Goal: Task Accomplishment & Management: Manage account settings

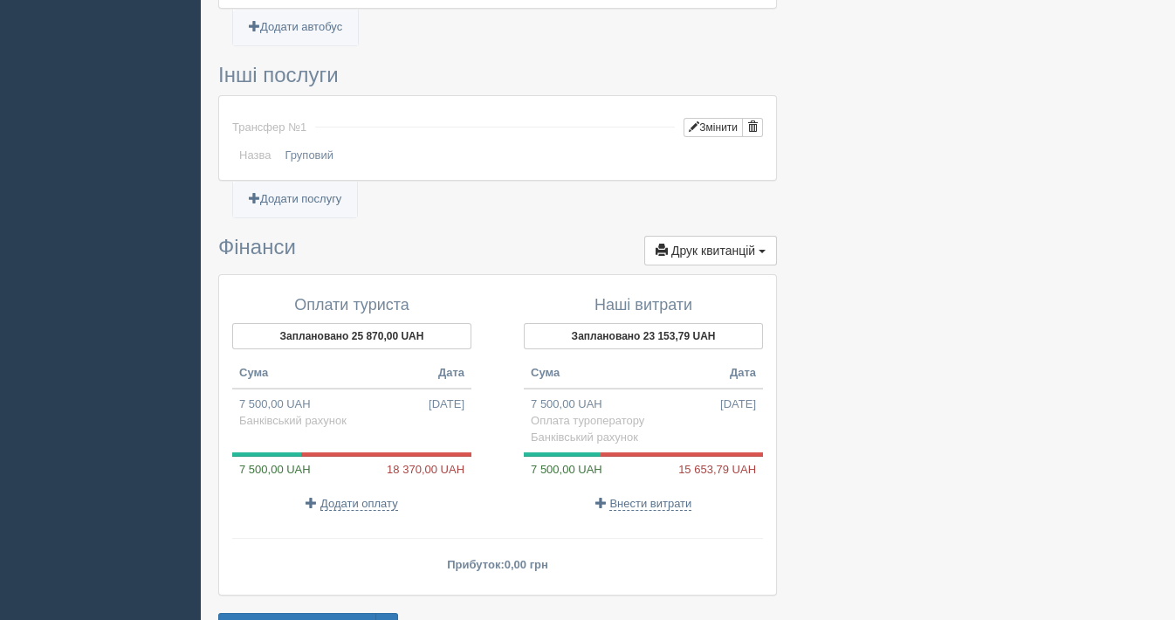
scroll to position [1381, 0]
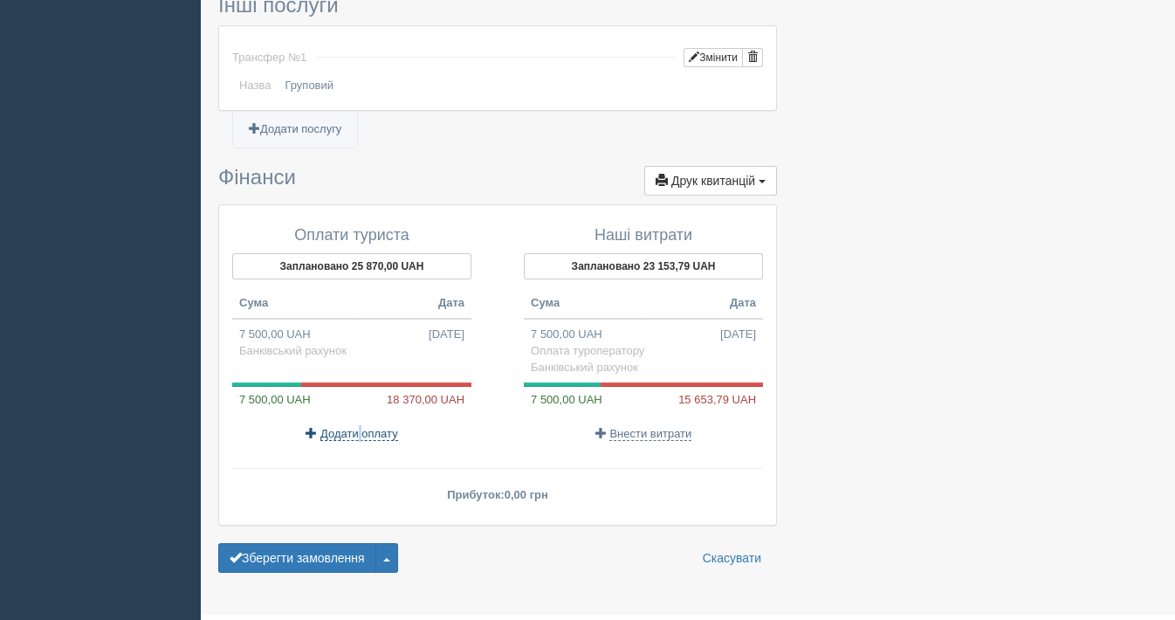
click at [347, 427] on span "Додати оплату" at bounding box center [359, 434] width 78 height 14
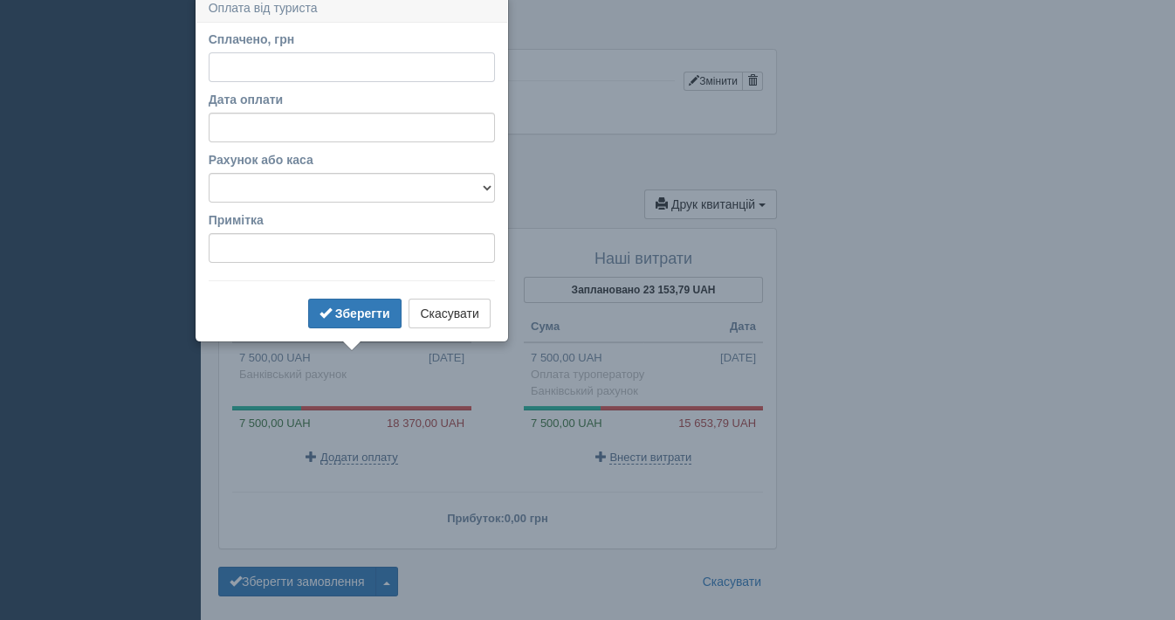
scroll to position [1350, 0]
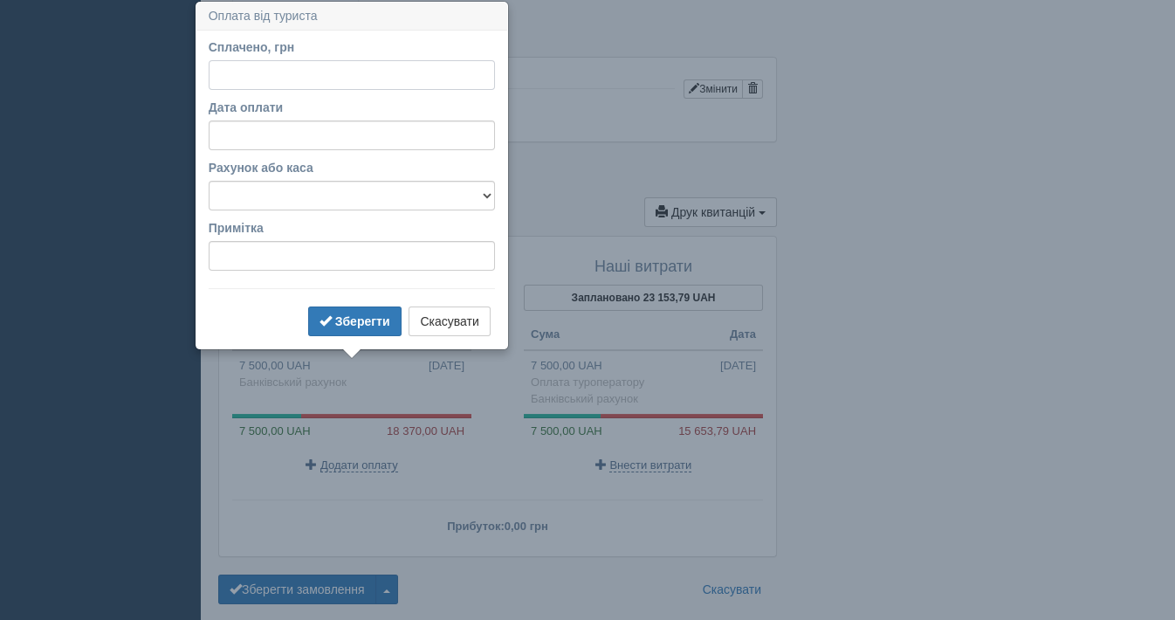
click at [239, 72] on input "Сплачено, грн" at bounding box center [352, 75] width 286 height 30
type input "18370"
click at [279, 206] on select "Банківський рахунок Готівкова каса" at bounding box center [352, 196] width 286 height 30
select select "613"
click at [209, 181] on select "Банківський рахунок Готівкова каса" at bounding box center [352, 196] width 286 height 30
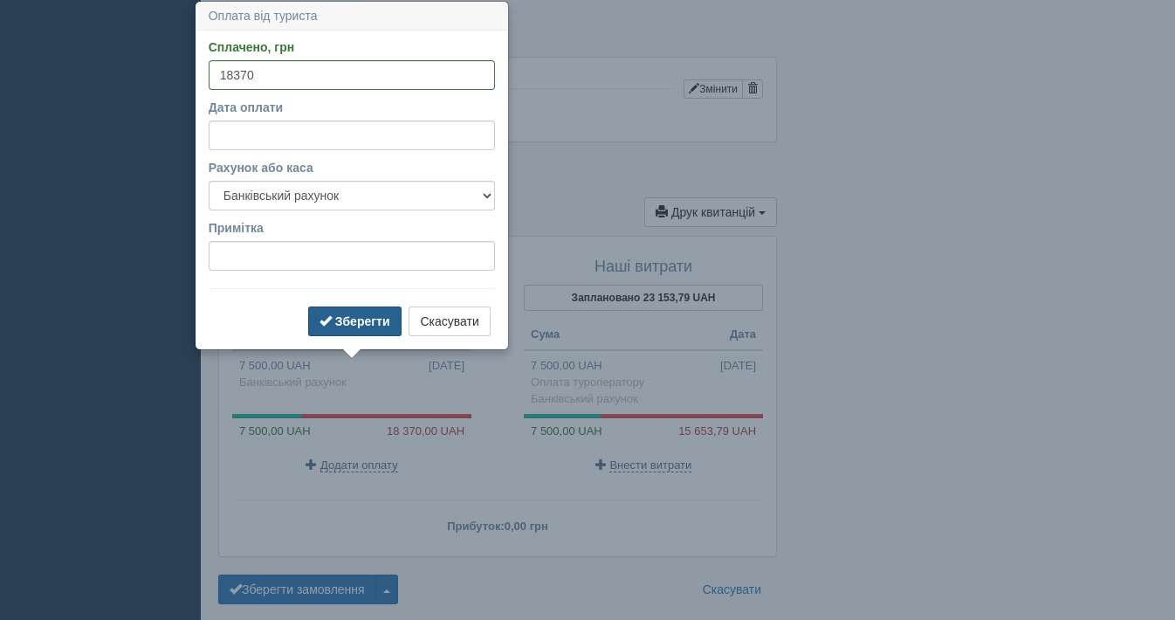
click at [336, 316] on b "Зберегти" at bounding box center [362, 321] width 55 height 14
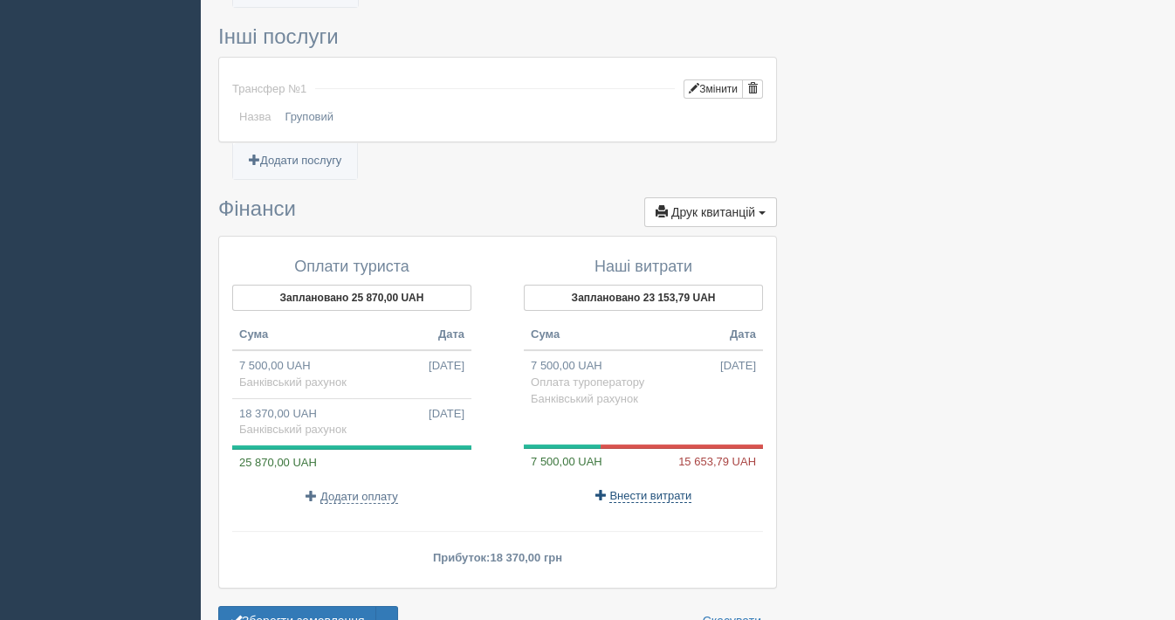
click at [612, 489] on span "Внести витрати" at bounding box center [650, 496] width 82 height 14
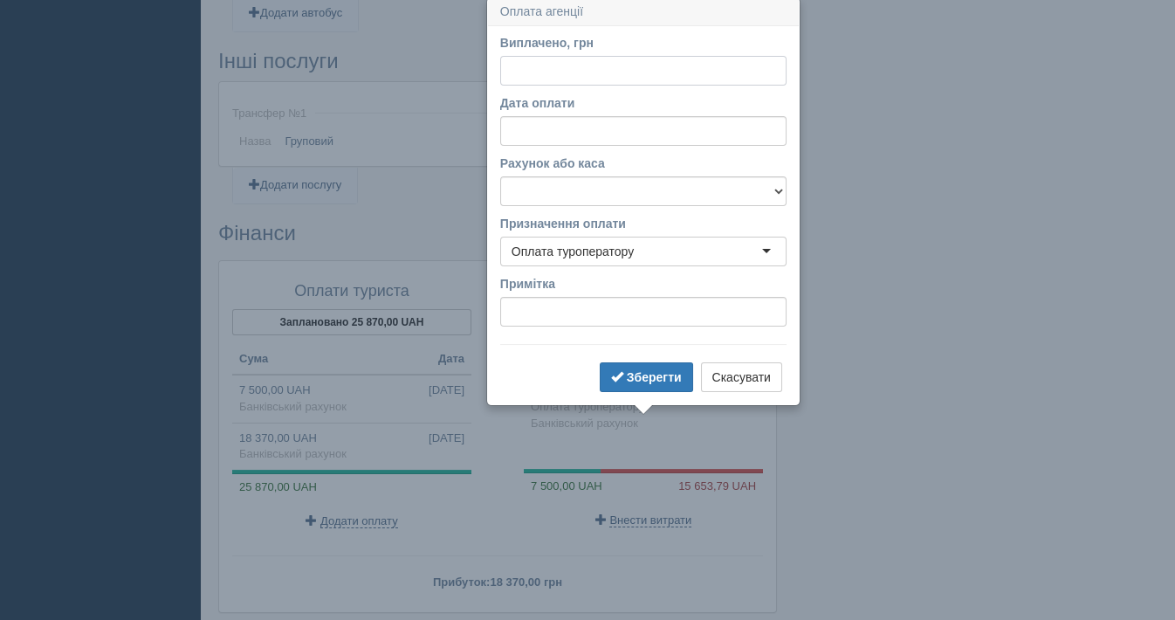
scroll to position [1321, 0]
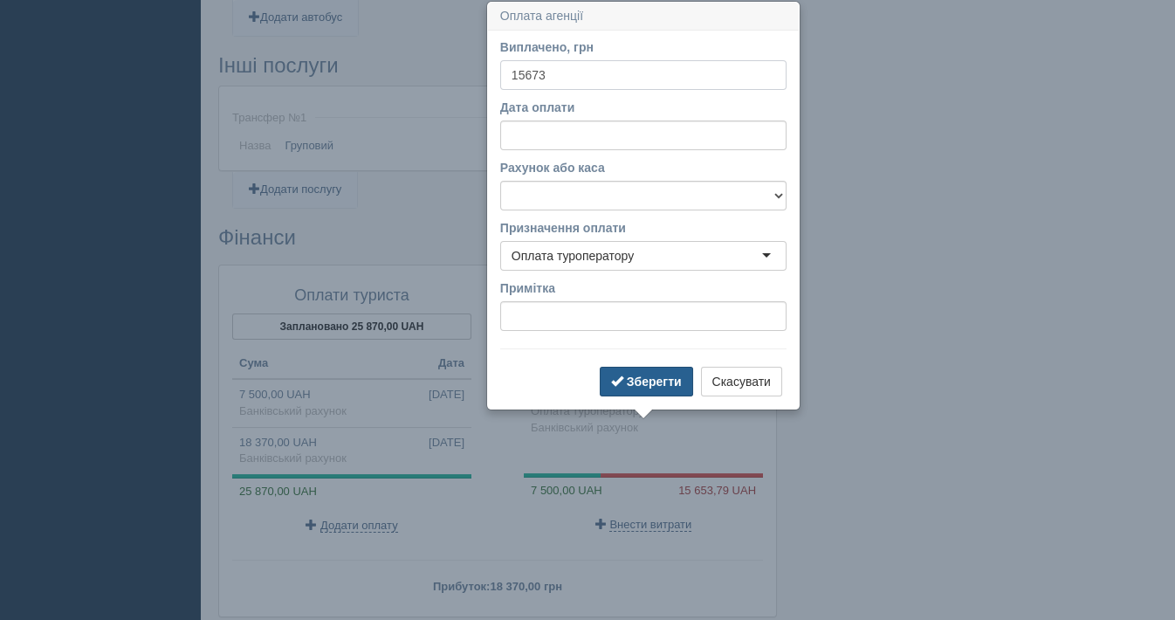
type input "15673"
click at [634, 380] on b "Зберегти" at bounding box center [654, 382] width 55 height 14
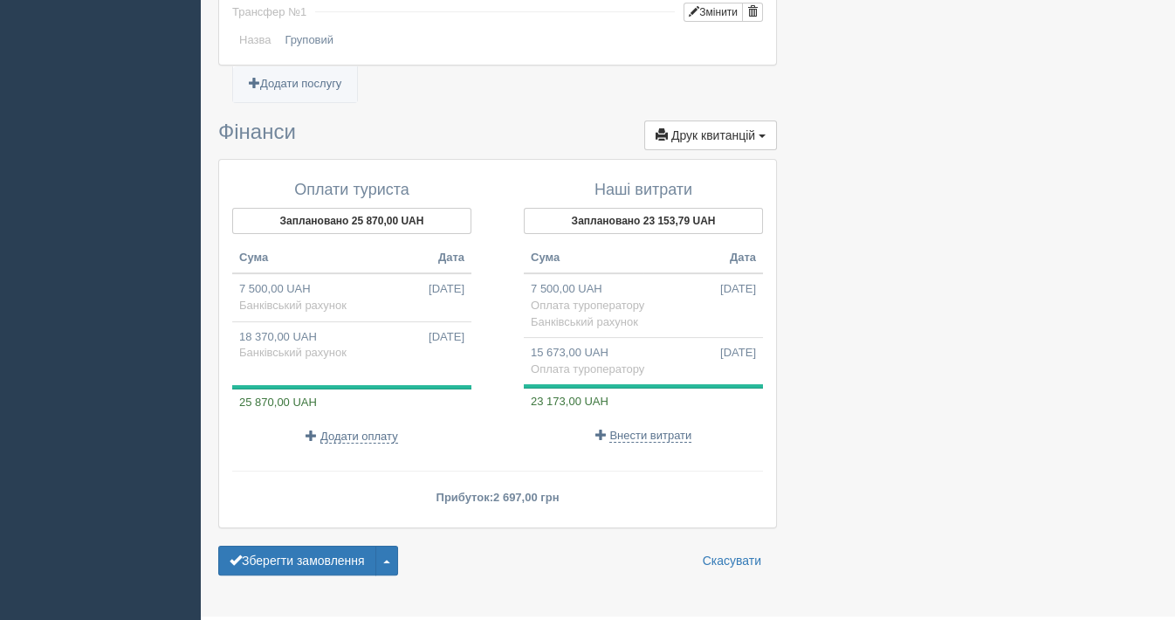
scroll to position [1428, 0]
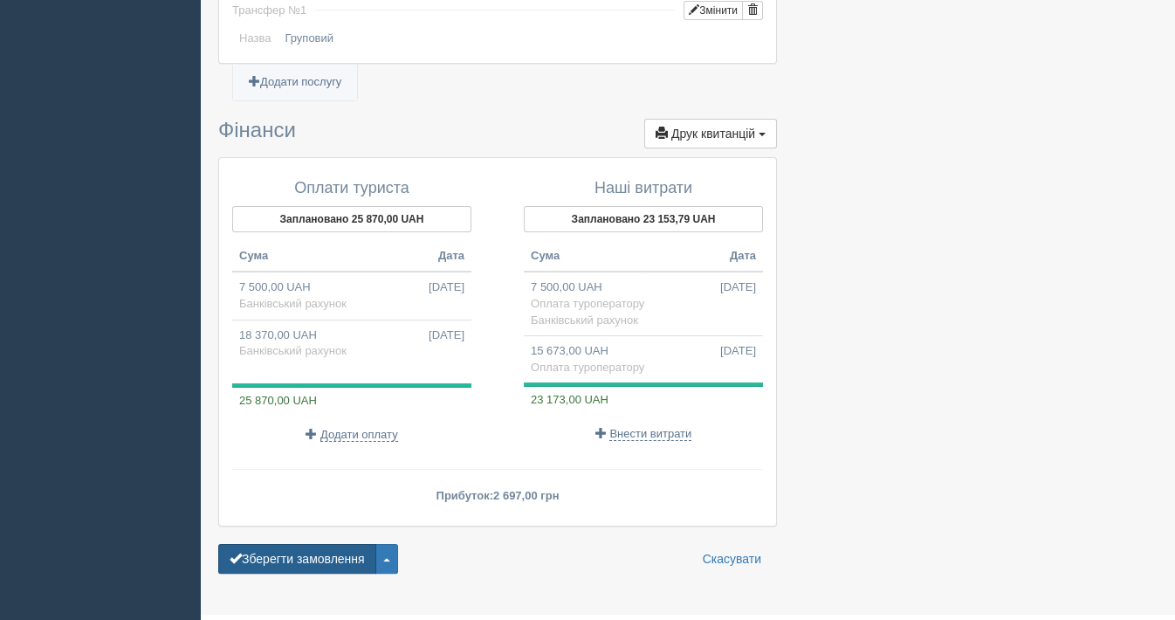
click at [296, 544] on button "Зберегти замовлення" at bounding box center [297, 559] width 158 height 30
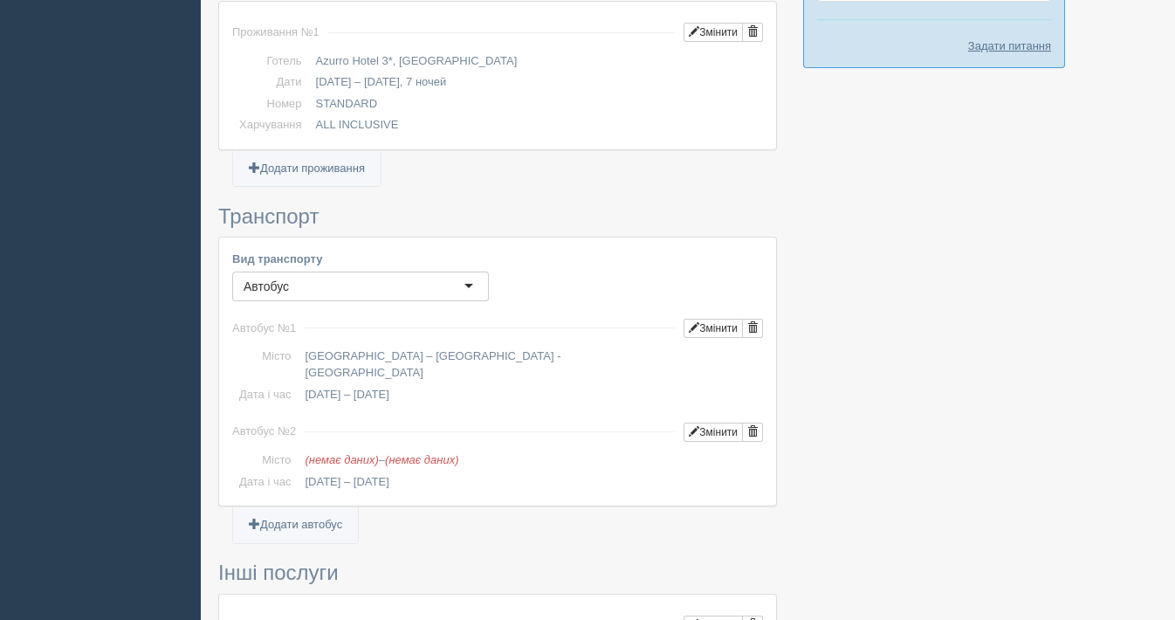
scroll to position [775, 0]
